Goal: Check status: Check status

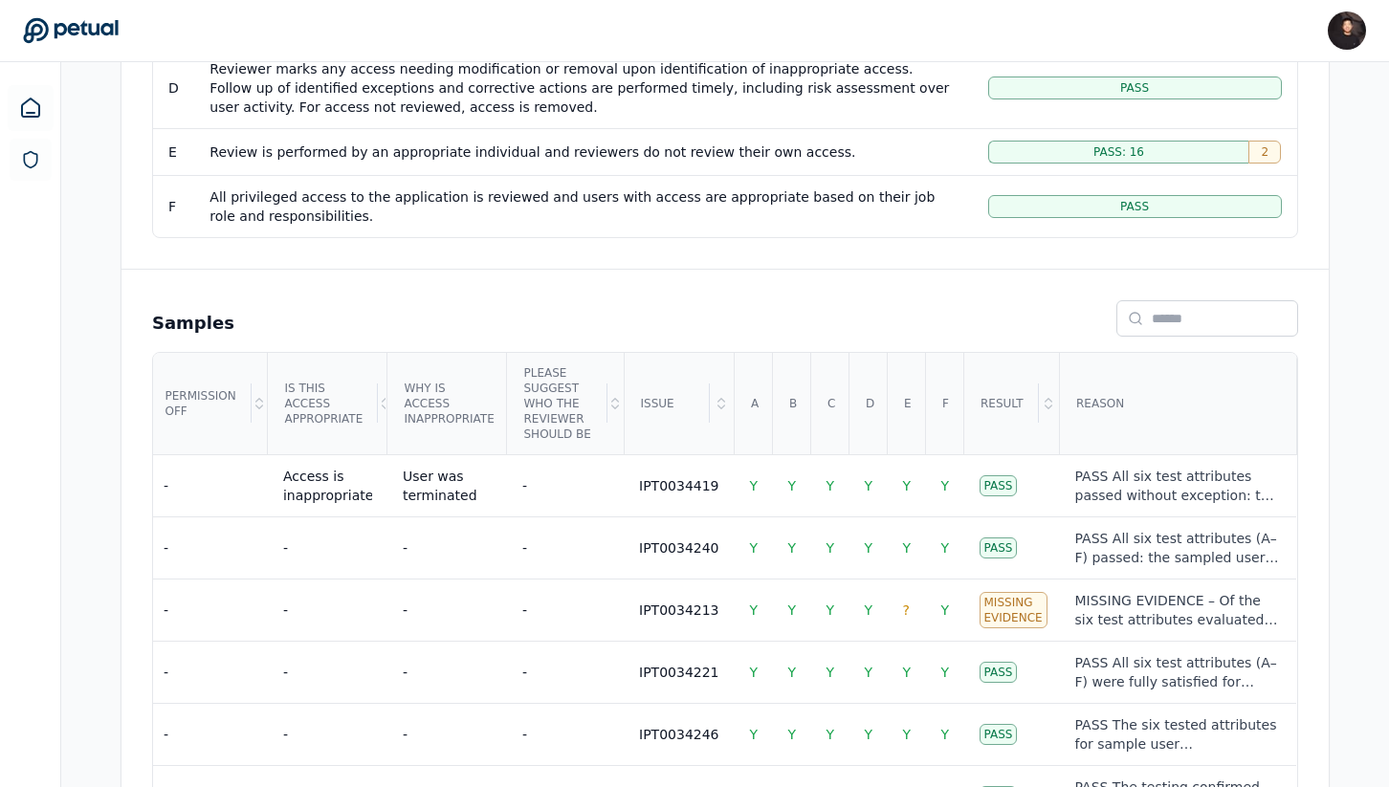
scroll to position [661, 0]
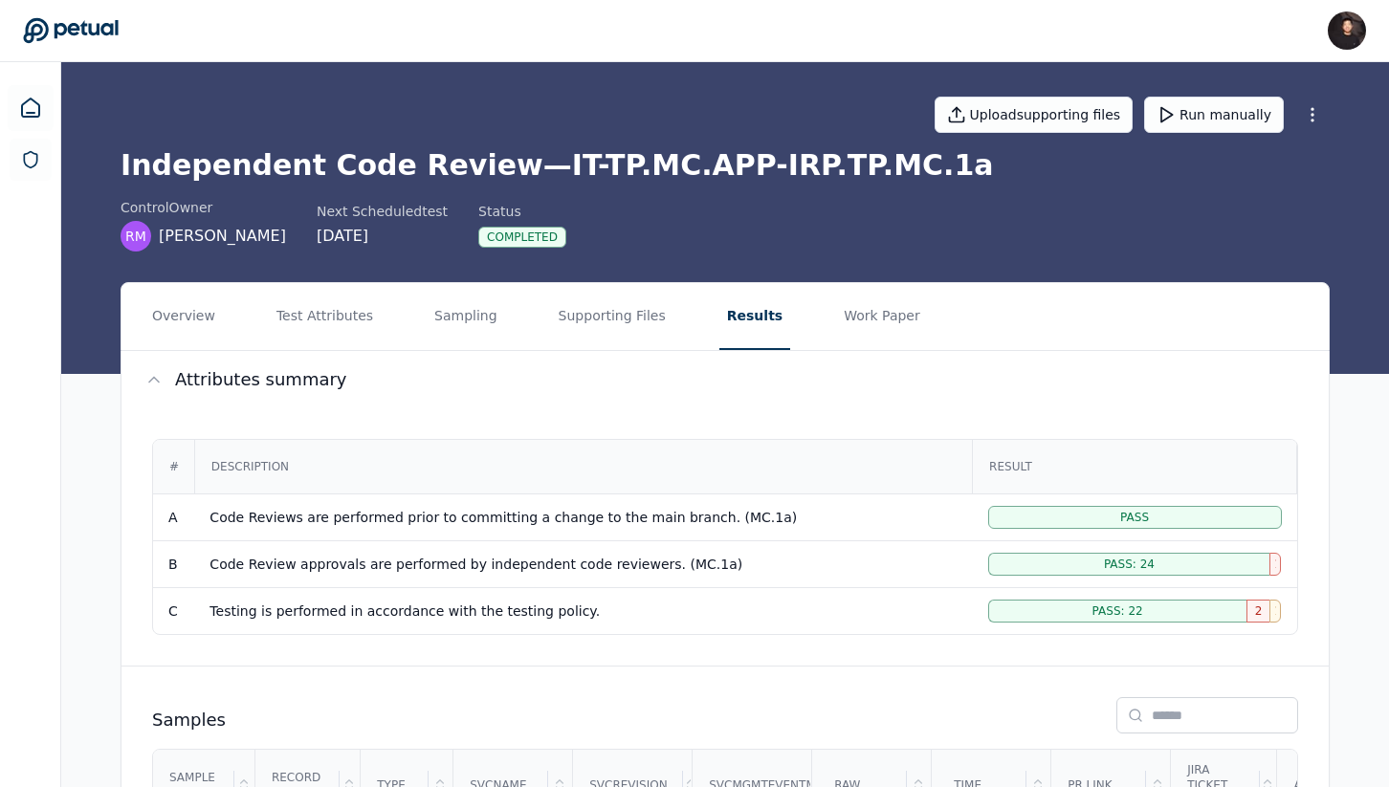
scroll to position [0, 317]
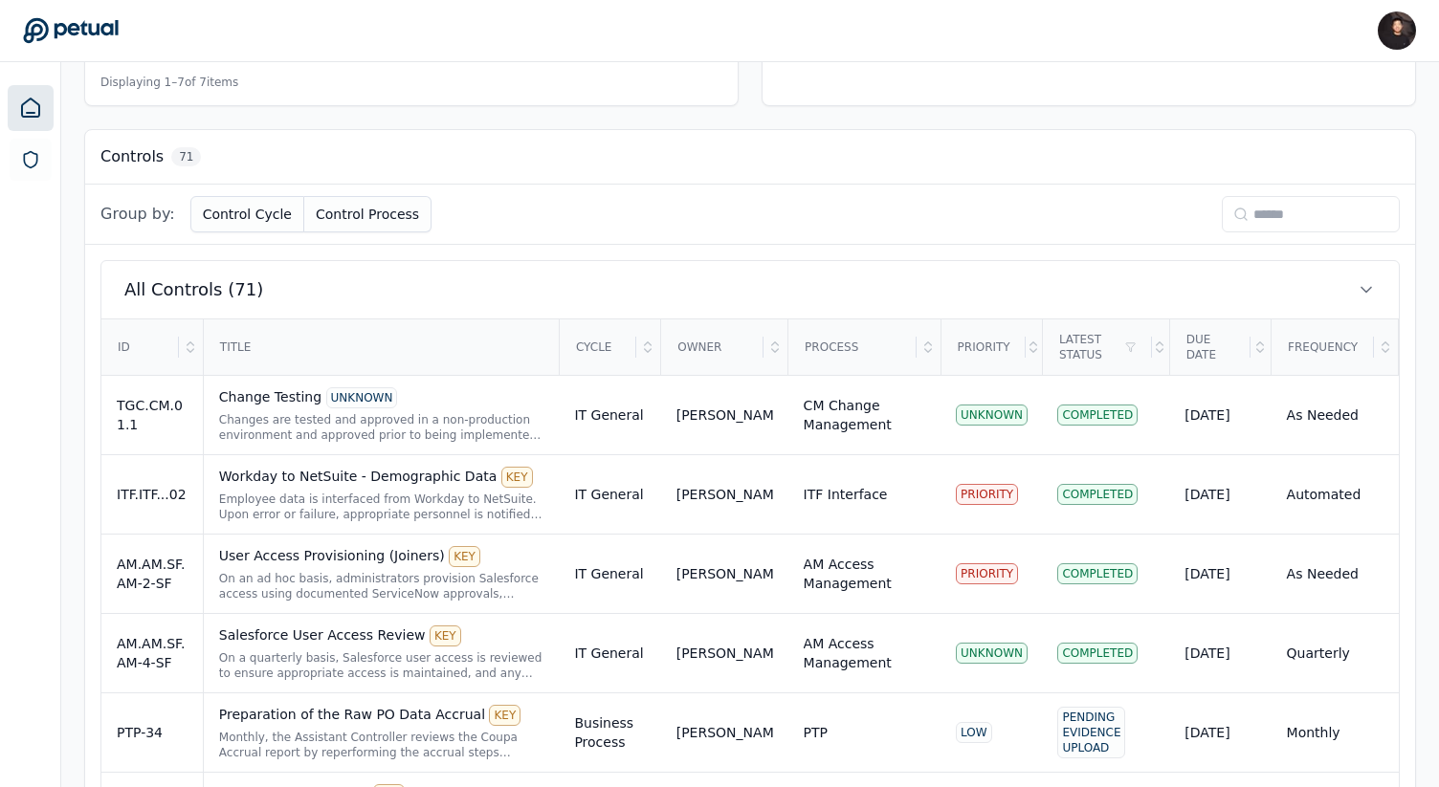
scroll to position [914, 0]
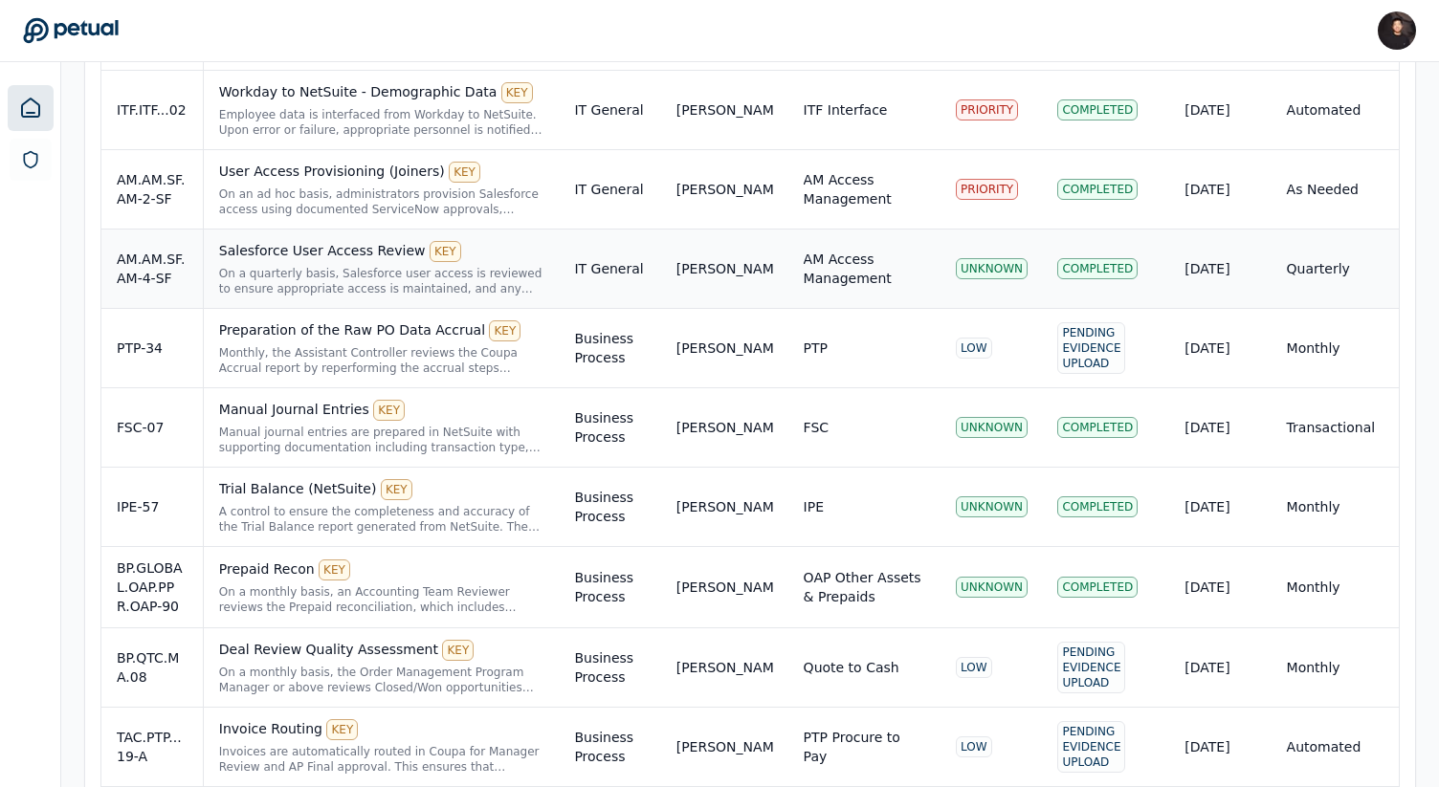
click at [740, 261] on div "[PERSON_NAME]" at bounding box center [724, 268] width 97 height 19
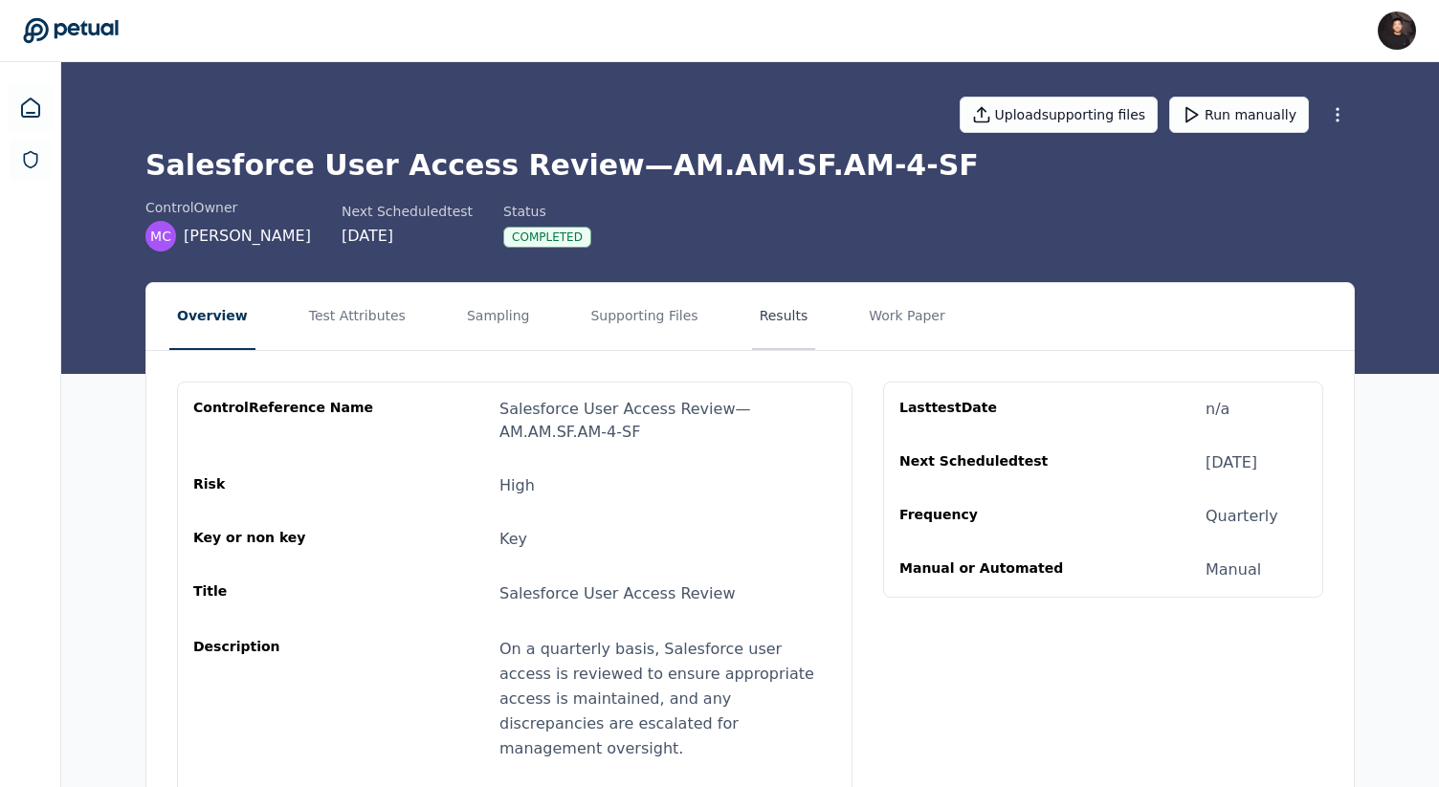
click at [752, 302] on button "Results" at bounding box center [784, 316] width 64 height 67
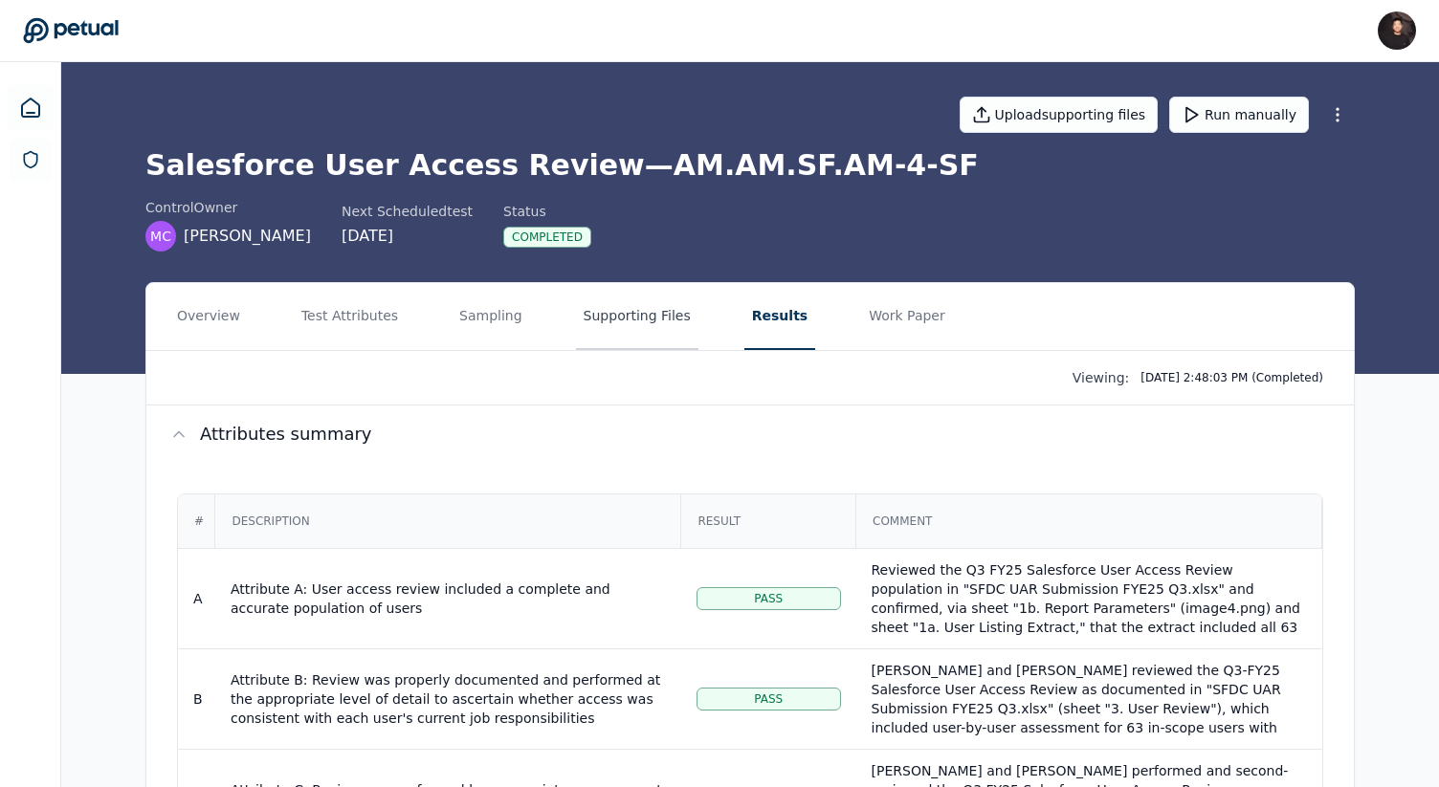
click at [632, 307] on button "Supporting Files" at bounding box center [637, 316] width 122 height 67
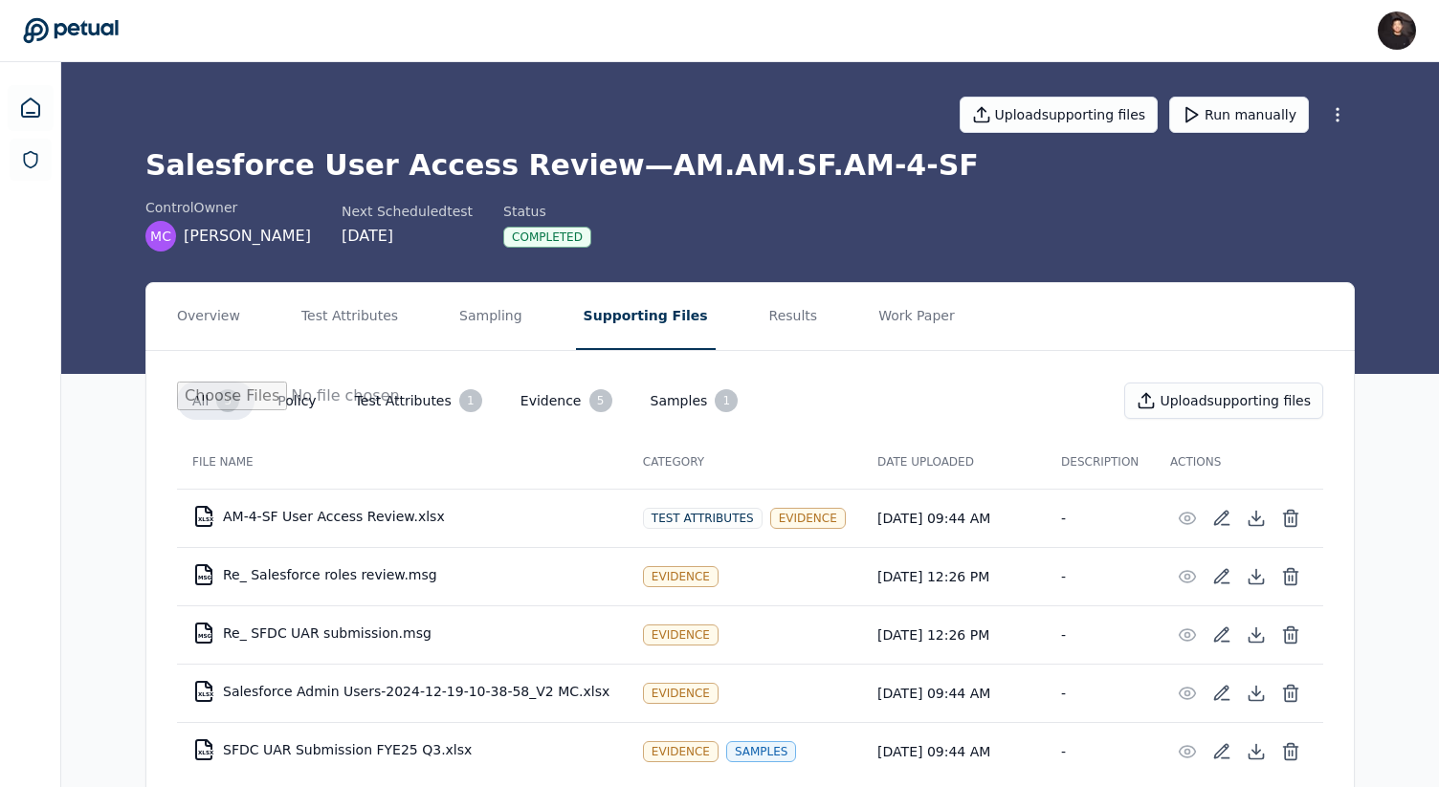
scroll to position [55, 0]
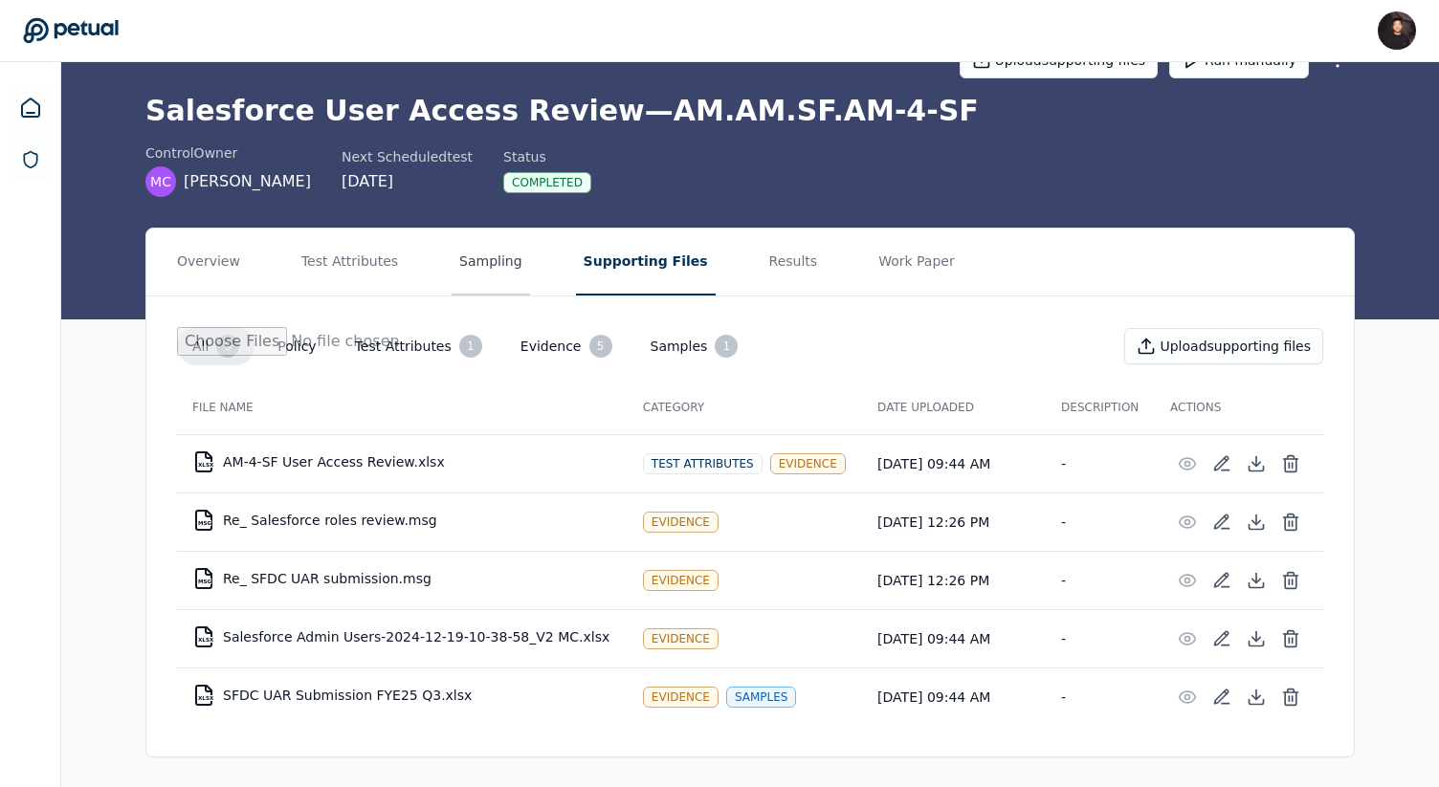
click at [496, 276] on button "Sampling" at bounding box center [491, 262] width 78 height 67
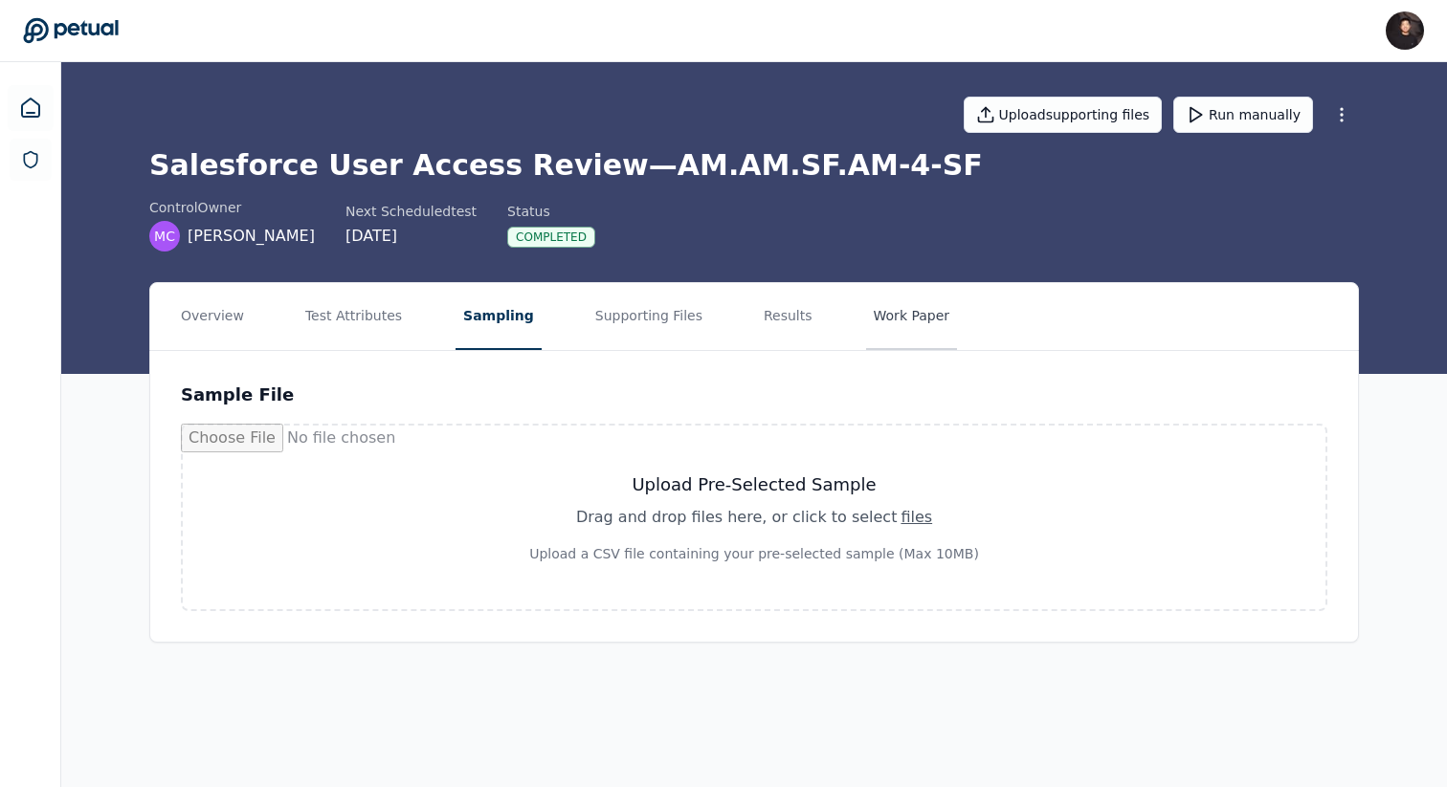
click at [920, 319] on button "Work Paper" at bounding box center [912, 316] width 92 height 67
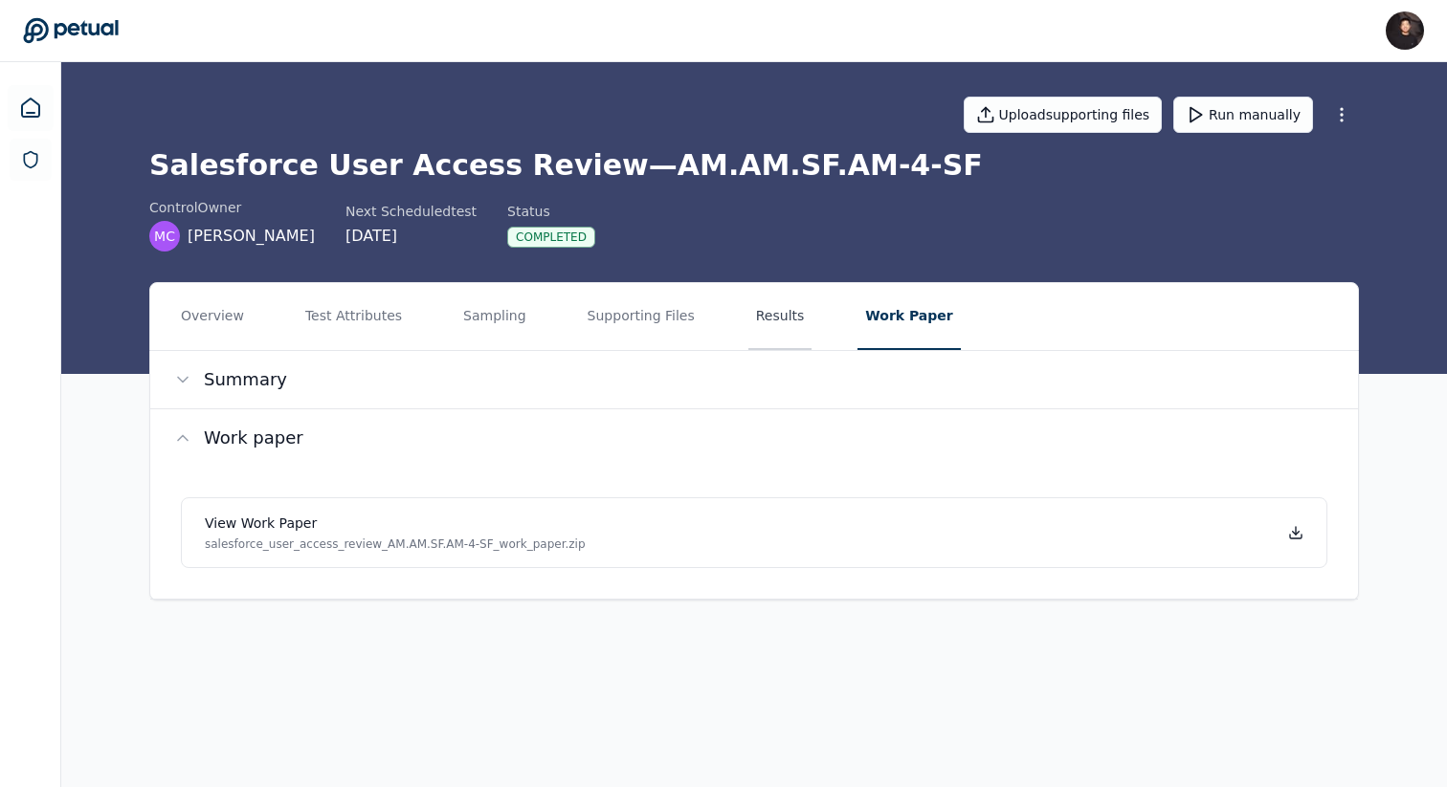
click at [748, 325] on button "Results" at bounding box center [780, 316] width 64 height 67
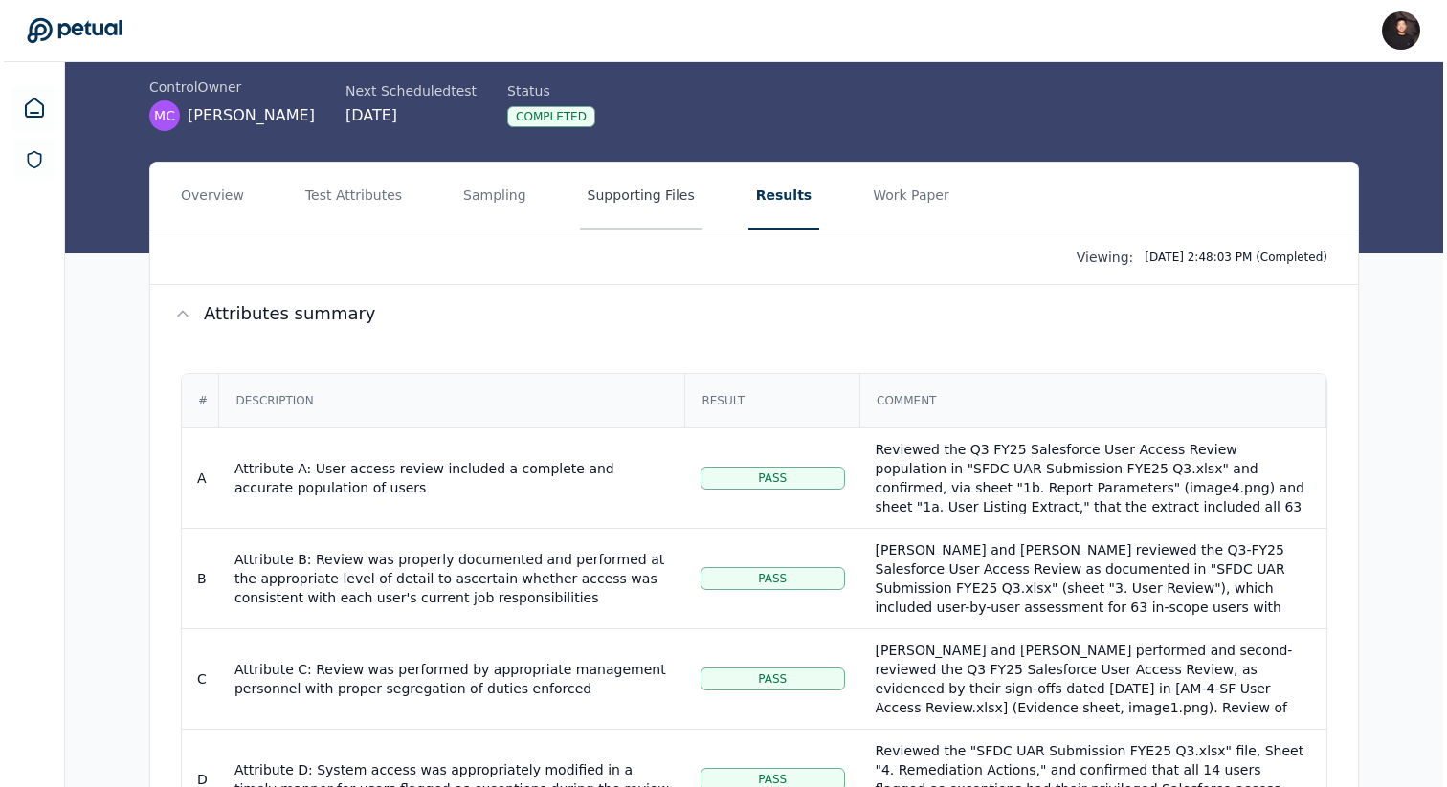
scroll to position [456, 0]
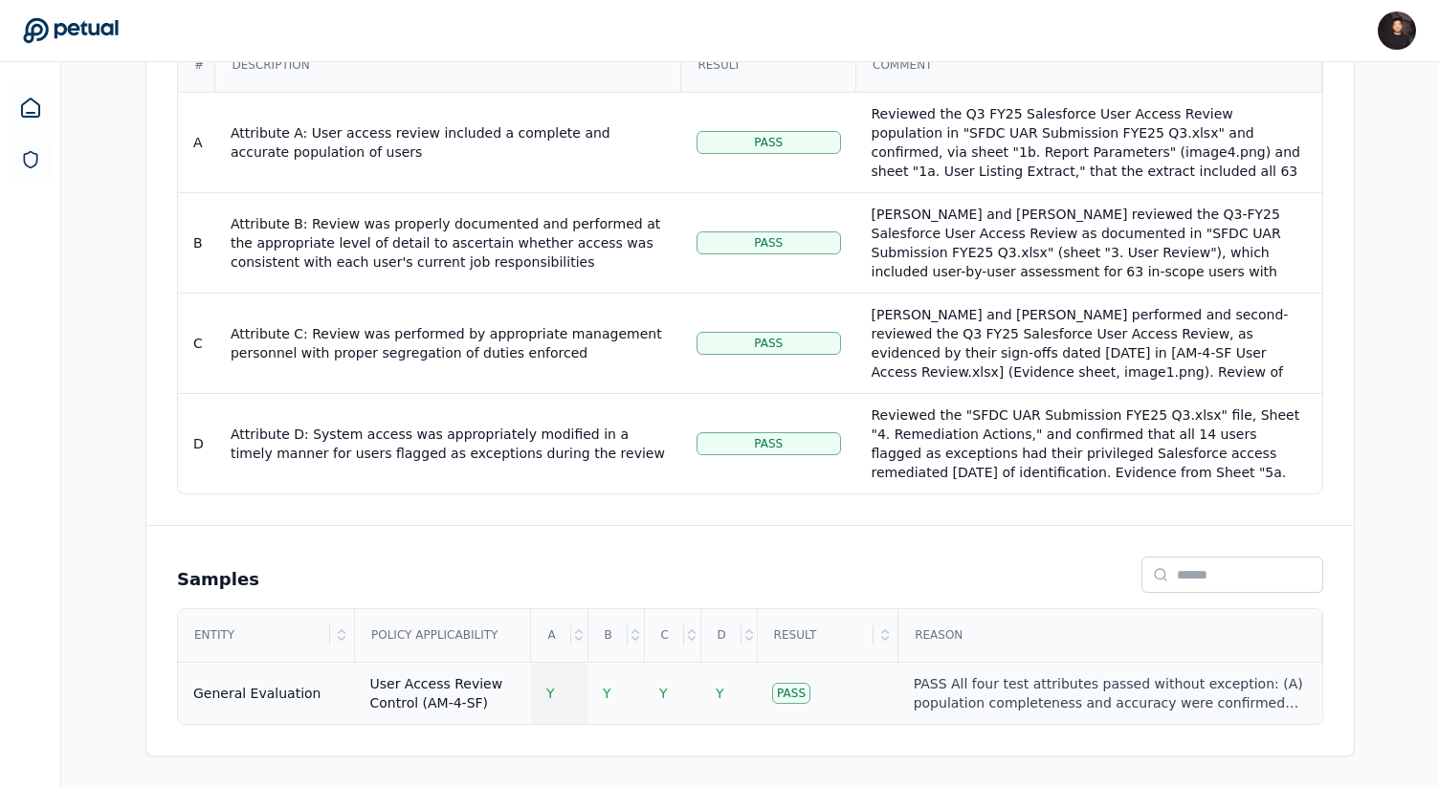
click at [555, 703] on td "Y" at bounding box center [559, 694] width 56 height 62
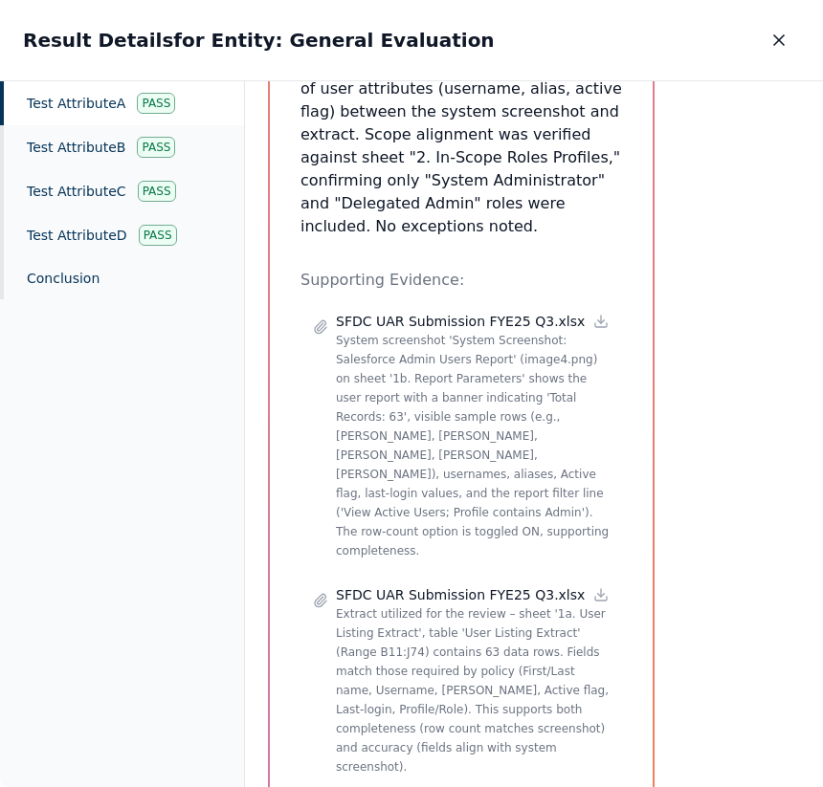
scroll to position [673, 0]
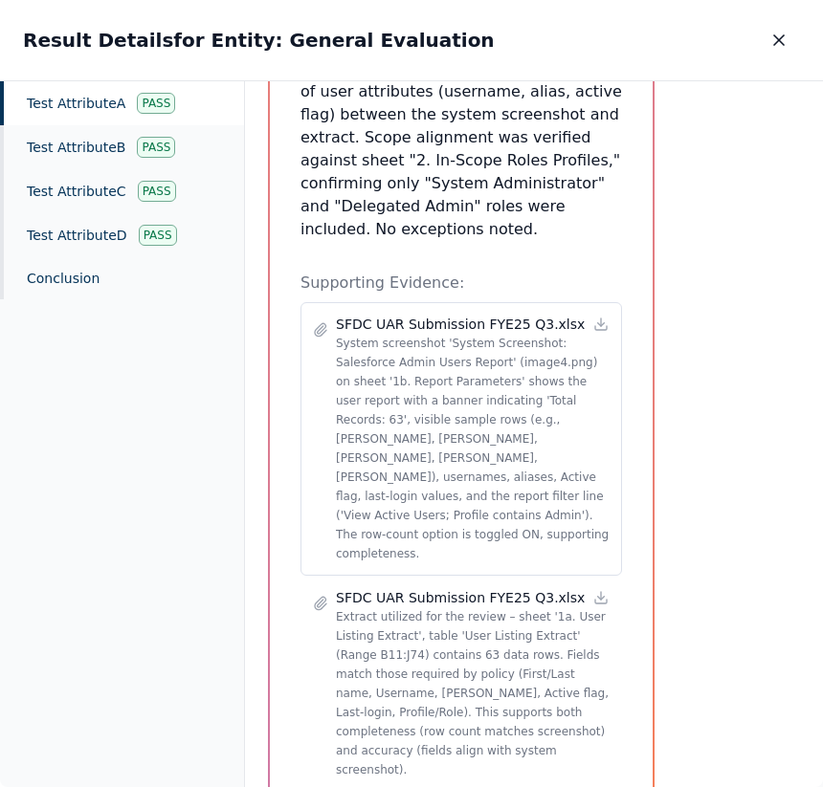
click at [464, 334] on p "System screenshot 'System Screenshot: Salesforce Admin Users Report' (image4.pn…" at bounding box center [473, 449] width 274 height 230
click at [502, 354] on p "System screenshot 'System Screenshot: Salesforce Admin Users Report' (image4.pn…" at bounding box center [473, 449] width 274 height 230
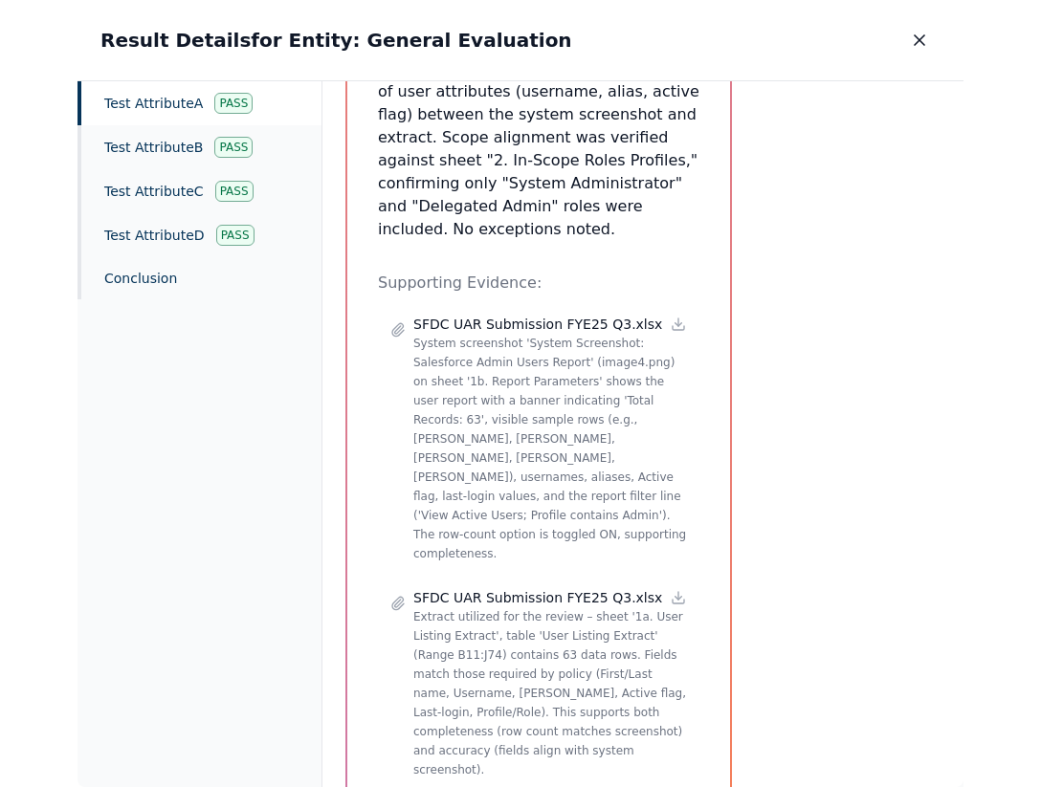
scroll to position [516, 0]
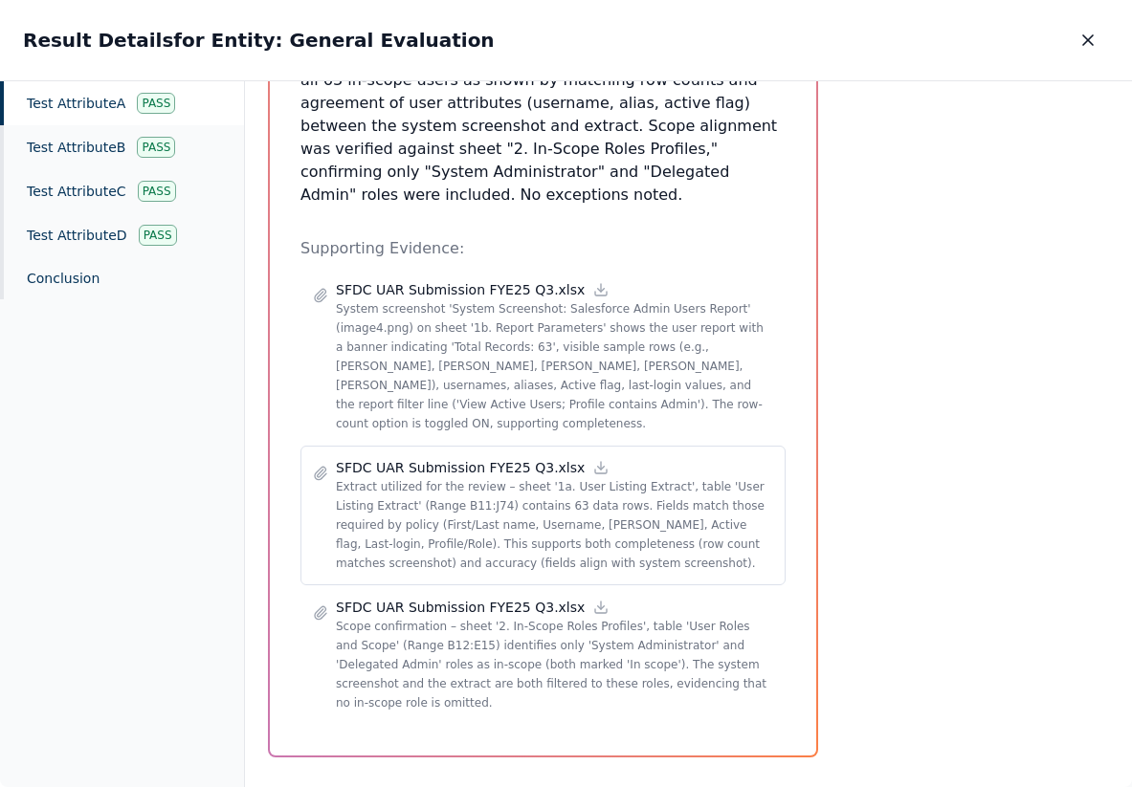
click at [569, 486] on p "Extract utilized for the review – sheet '1a. User Listing Extract', table 'User…" at bounding box center [554, 525] width 437 height 96
click at [652, 477] on p "Extract utilized for the review – sheet '1a. User Listing Extract', table 'User…" at bounding box center [554, 525] width 437 height 96
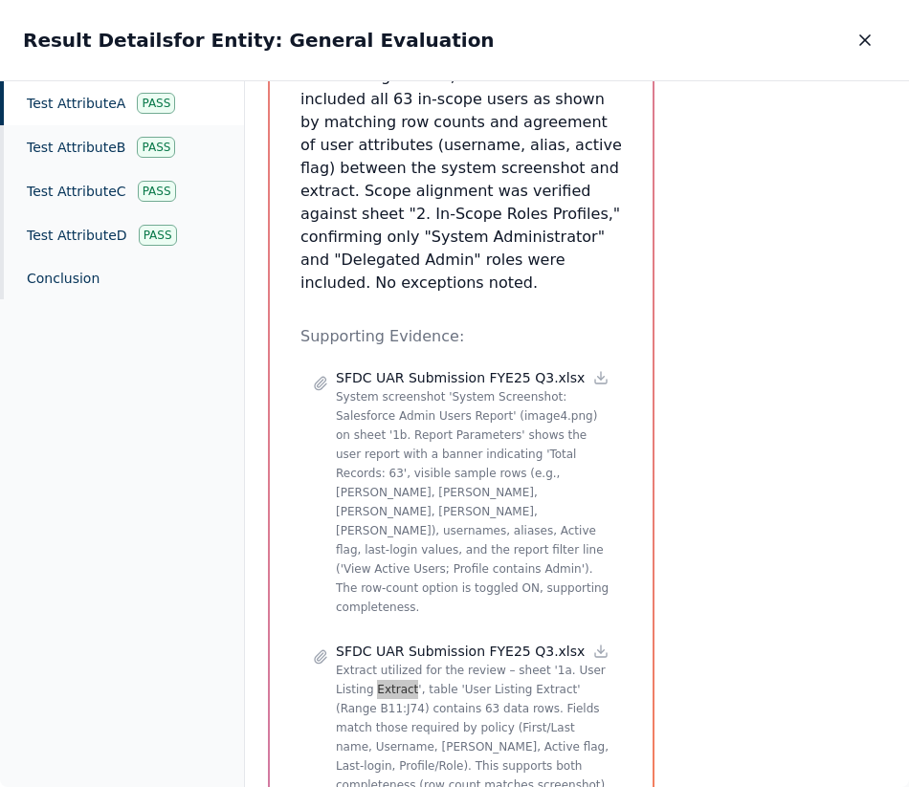
scroll to position [673, 0]
